Goal: Navigation & Orientation: Find specific page/section

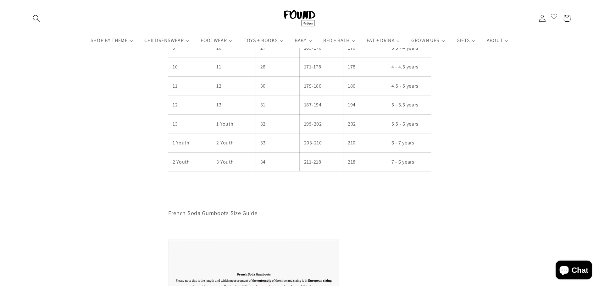
scroll to position [346, 0]
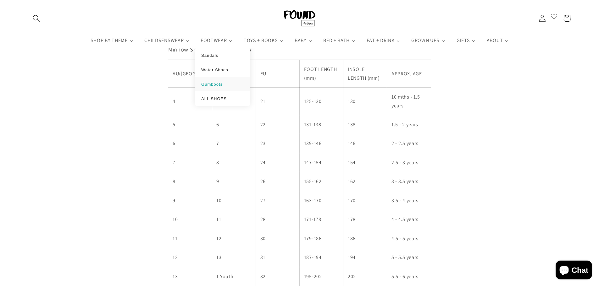
click at [207, 82] on span "Gumboots" at bounding box center [211, 84] width 21 height 5
click at [218, 69] on span "Water Shoes" at bounding box center [214, 69] width 27 height 5
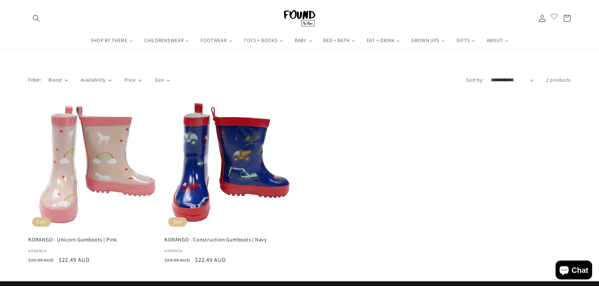
scroll to position [31, 0]
